Goal: Information Seeking & Learning: Learn about a topic

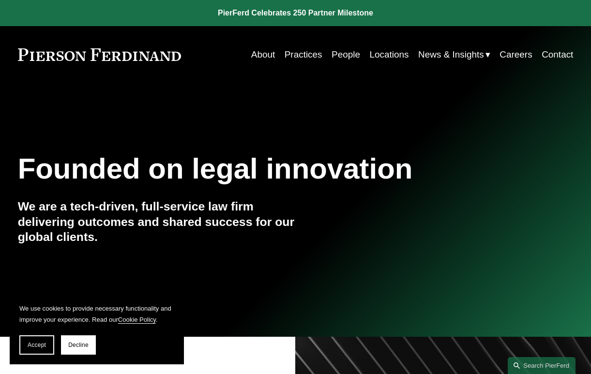
click at [305, 59] on link "Practices" at bounding box center [304, 54] width 38 height 18
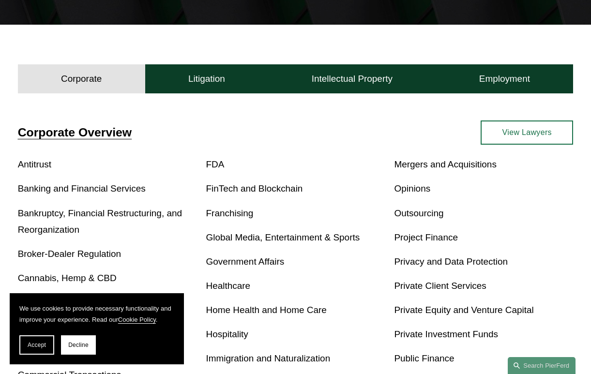
scroll to position [232, 0]
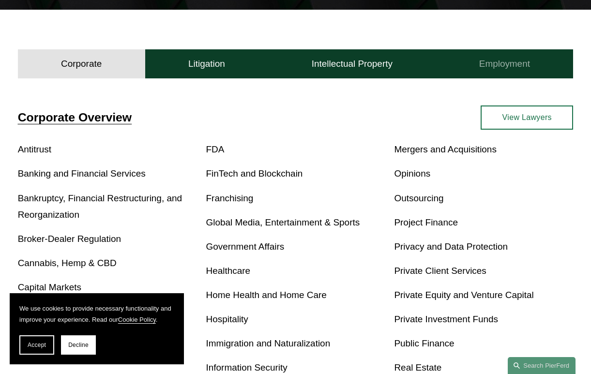
click at [510, 64] on h4 "Employment" at bounding box center [504, 64] width 51 height 12
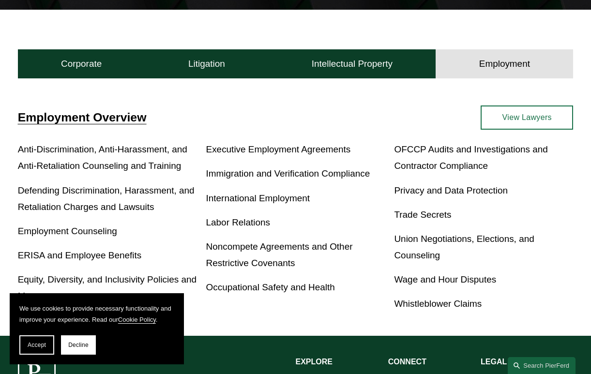
scroll to position [252, 0]
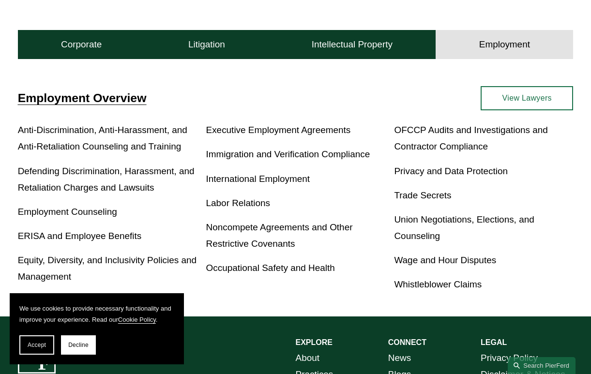
click at [72, 97] on span "Employment Overview" at bounding box center [82, 97] width 129 height 13
click at [102, 103] on span "Employment Overview" at bounding box center [82, 97] width 129 height 13
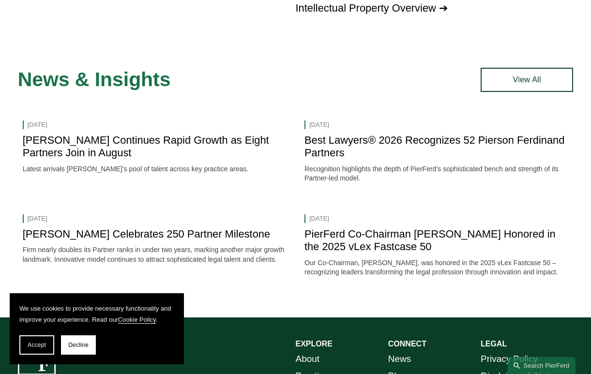
scroll to position [1181, 0]
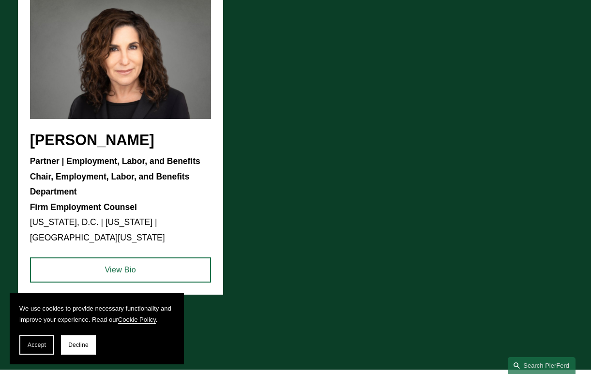
scroll to position [697, 0]
